Goal: Task Accomplishment & Management: Manage account settings

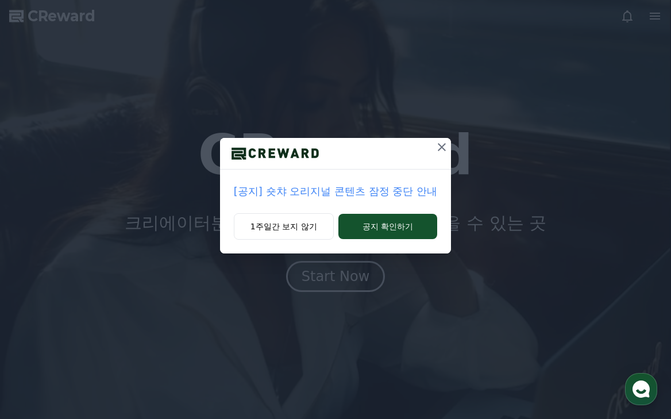
drag, startPoint x: 635, startPoint y: 282, endPoint x: 554, endPoint y: 190, distance: 122.9
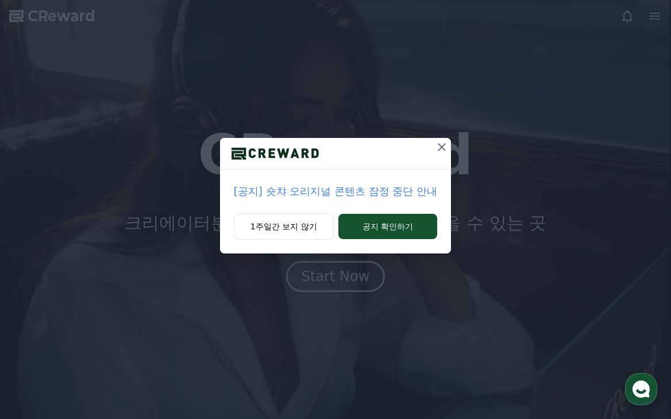
click at [635, 281] on div "[공지] 숏챠 오리지널 콘텐츠 잠정 중단 안내 1주일간 보지 않기 공지 확인하기" at bounding box center [335, 209] width 671 height 419
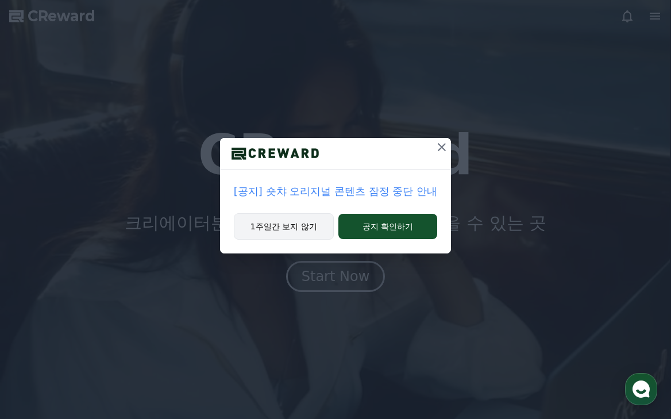
click at [313, 226] on button "1주일간 보지 않기" at bounding box center [284, 226] width 100 height 26
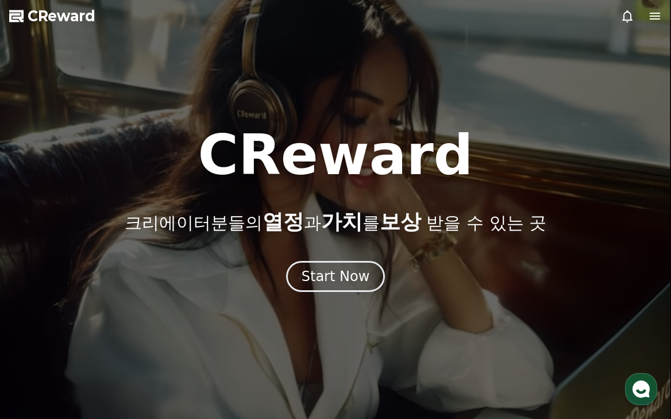
click at [661, 16] on icon at bounding box center [655, 16] width 14 height 14
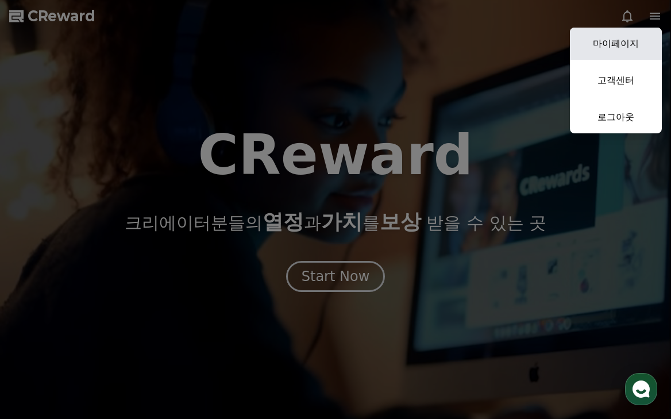
click at [616, 53] on link "마이페이지" at bounding box center [616, 44] width 92 height 32
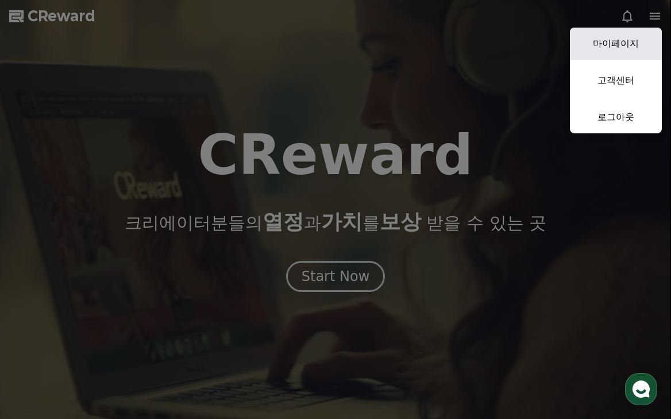
select select "**********"
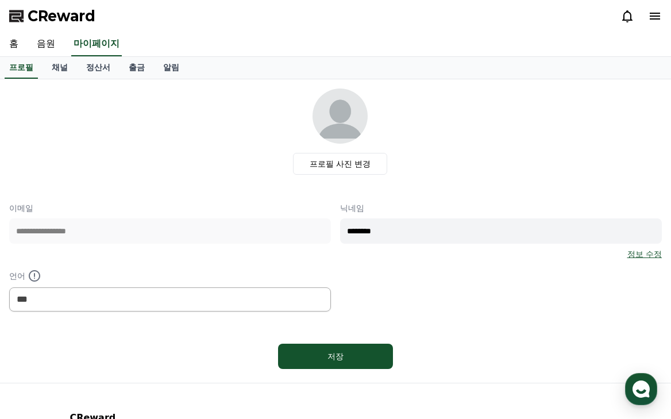
click at [652, 11] on icon at bounding box center [655, 16] width 14 height 14
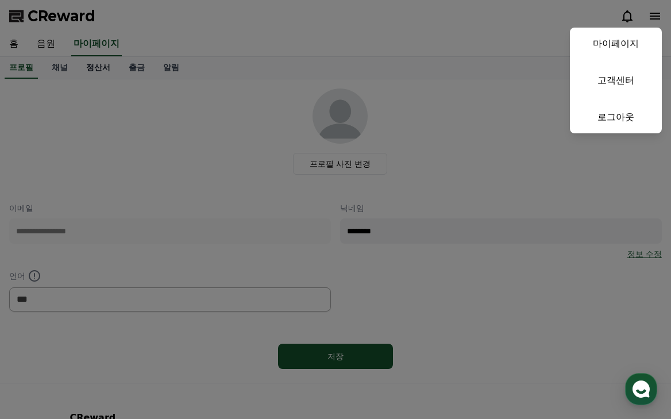
drag, startPoint x: 98, startPoint y: 51, endPoint x: 89, endPoint y: 68, distance: 19.3
click at [98, 51] on button "close" at bounding box center [335, 209] width 671 height 419
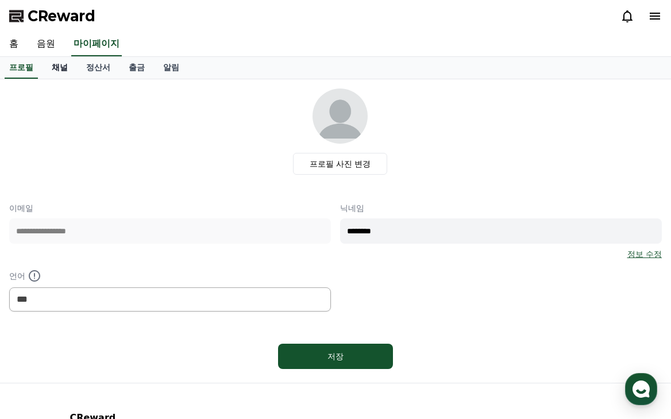
click at [54, 69] on link "채널" at bounding box center [59, 68] width 34 height 22
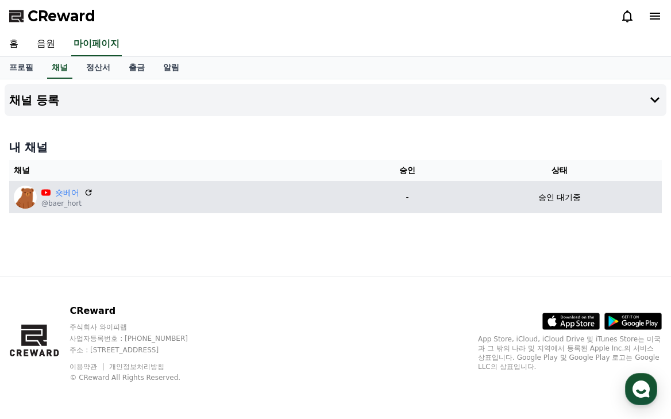
click at [182, 188] on div "숏베어 @baer_hort" at bounding box center [183, 196] width 339 height 23
click at [80, 193] on div "숏베어" at bounding box center [67, 193] width 52 height 12
click at [83, 193] on div "숏베어" at bounding box center [67, 193] width 52 height 12
click at [87, 192] on icon at bounding box center [88, 192] width 10 height 10
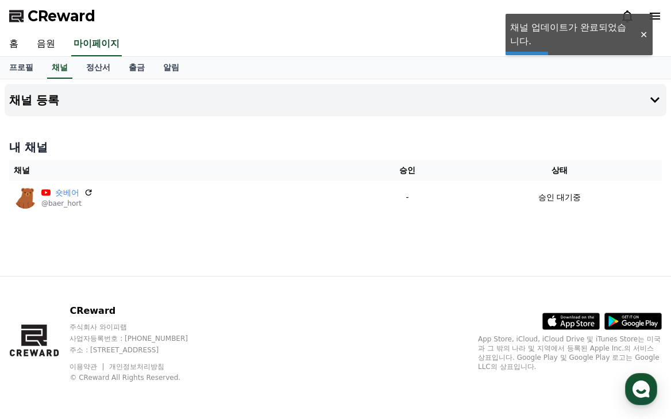
click at [497, 217] on div "내 채널 채널 승인 상태 숏베어 @baer_hort - 승인 대기중" at bounding box center [335, 175] width 661 height 83
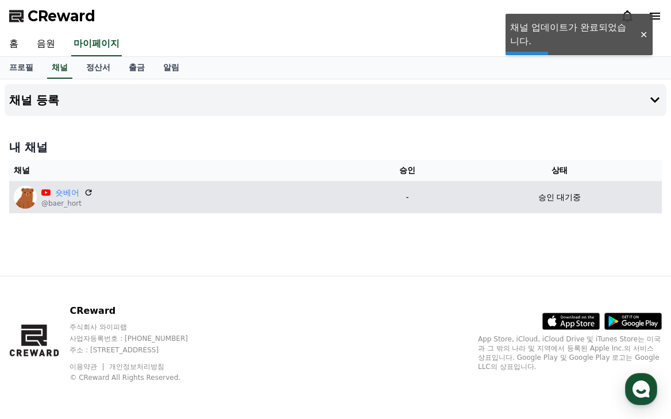
click at [481, 203] on div "승인 대기중" at bounding box center [559, 197] width 195 height 12
click at [85, 191] on icon at bounding box center [88, 192] width 10 height 10
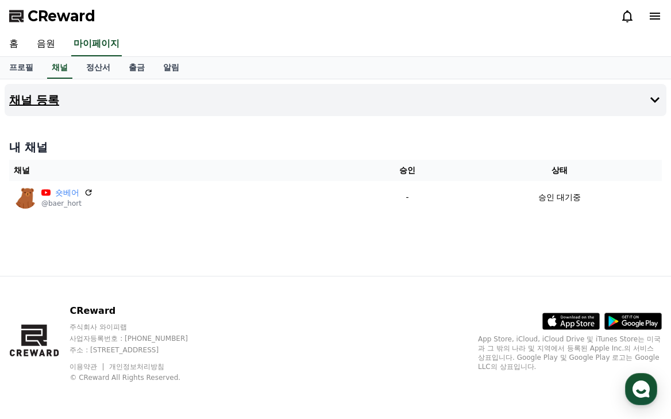
click at [351, 92] on button "채널 등록" at bounding box center [335, 100] width 661 height 32
